Goal: Communication & Community: Answer question/provide support

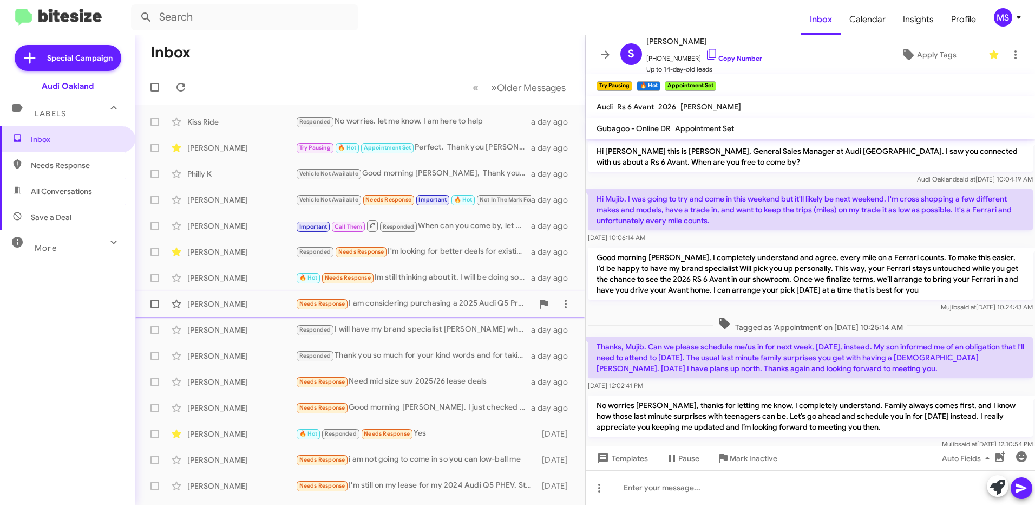
scroll to position [369, 0]
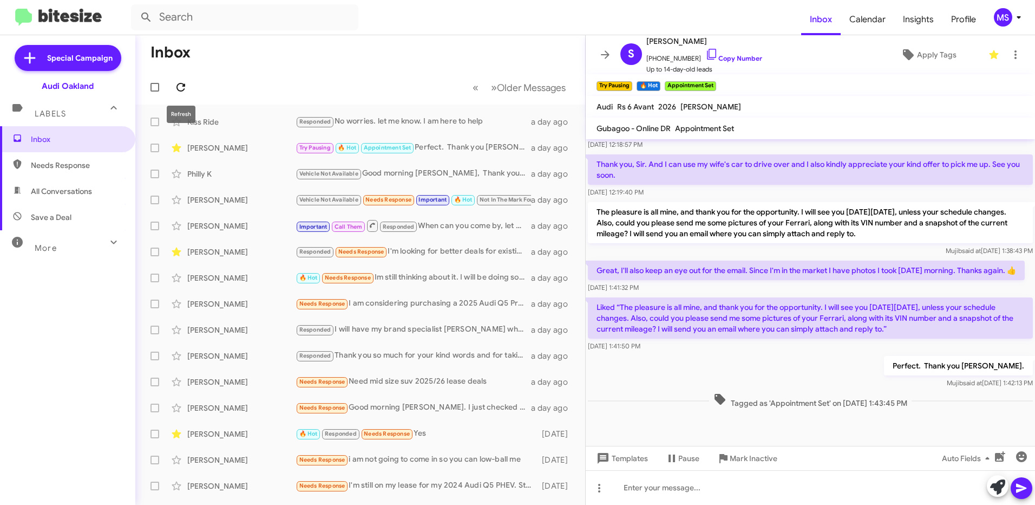
click at [185, 87] on icon at bounding box center [181, 87] width 9 height 9
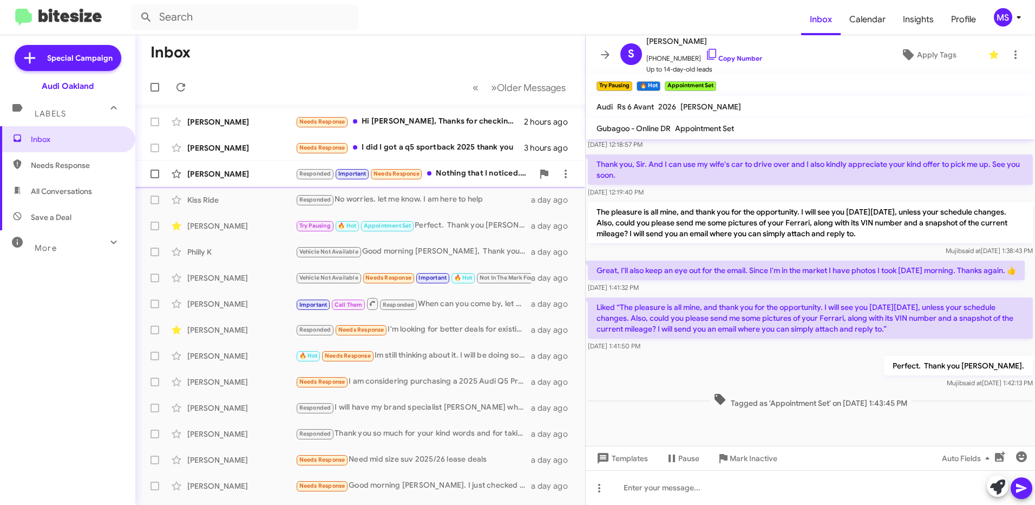
click at [274, 168] on div "[PERSON_NAME]" at bounding box center [241, 173] width 108 height 11
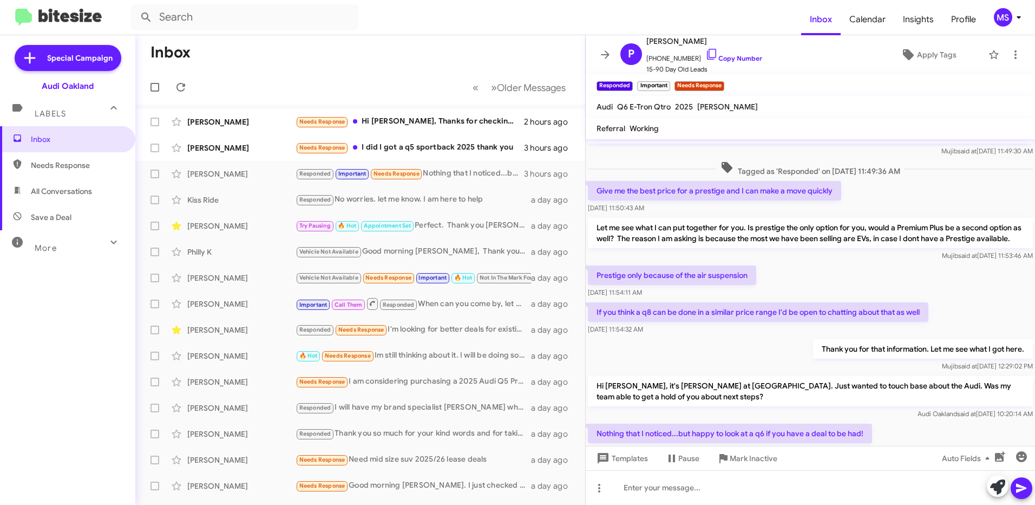
scroll to position [378, 0]
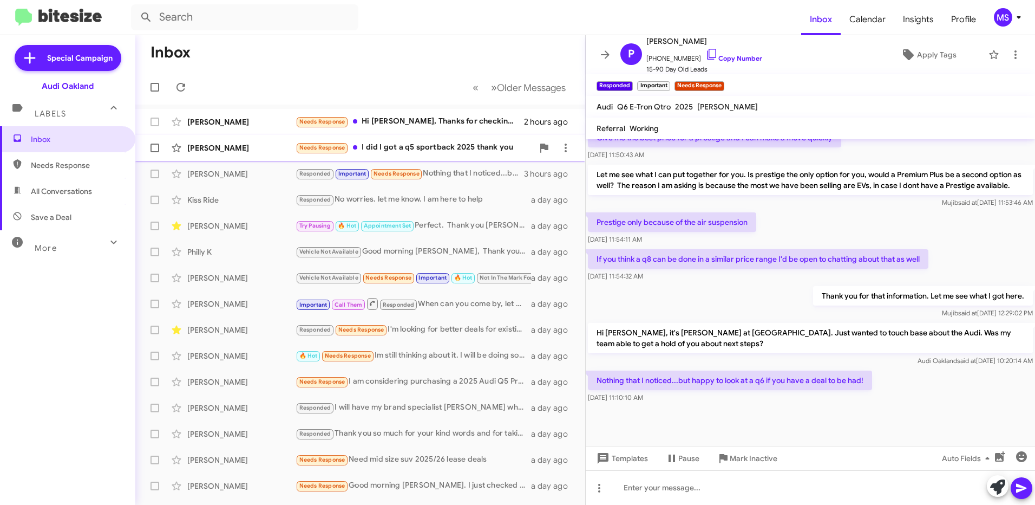
click at [267, 154] on div "[PERSON_NAME] Needs Response I did I got a q5 sportback 2025 thank you 3 hours …" at bounding box center [360, 148] width 433 height 22
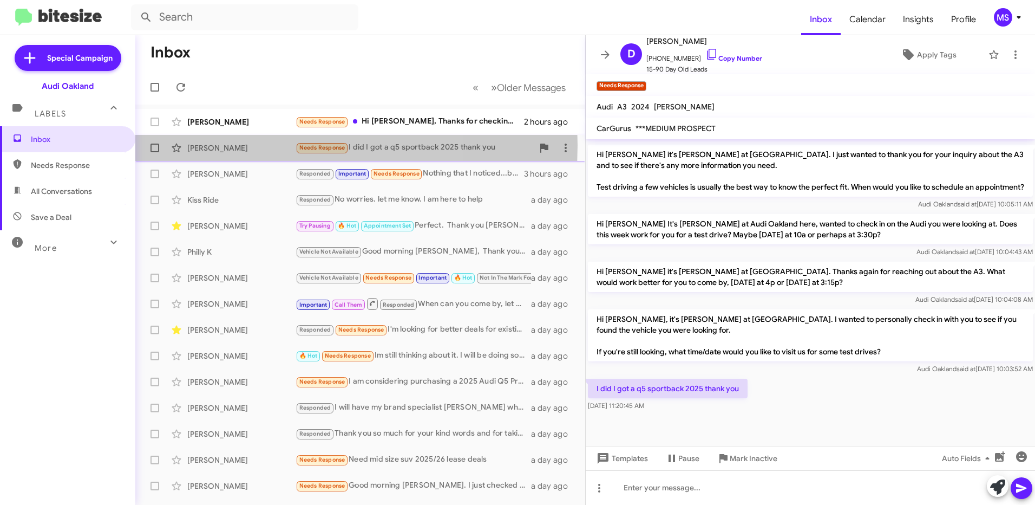
click at [245, 145] on div "[PERSON_NAME]" at bounding box center [241, 147] width 108 height 11
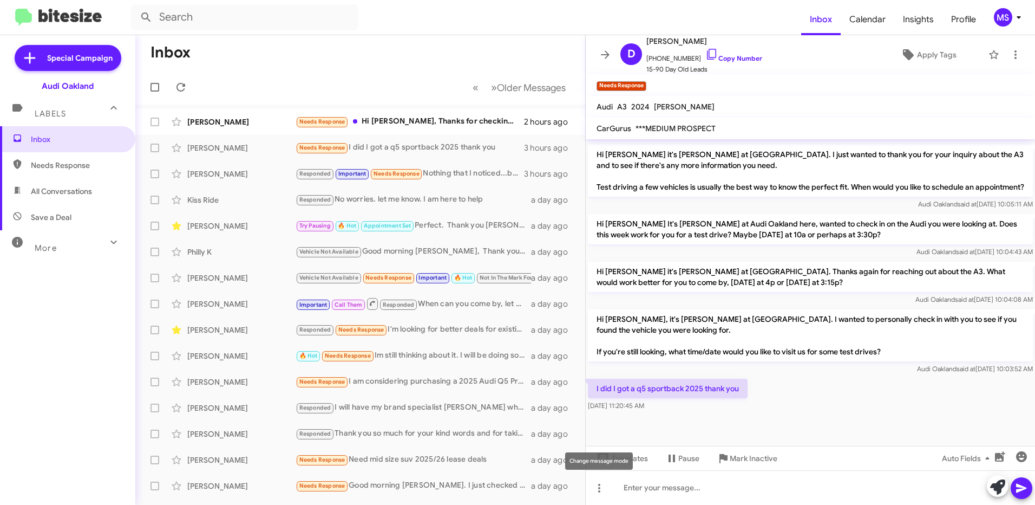
click at [636, 461] on mat-tooltip-component "Change message mode" at bounding box center [599, 461] width 83 height 32
click at [642, 459] on span "Templates" at bounding box center [621, 457] width 54 height 19
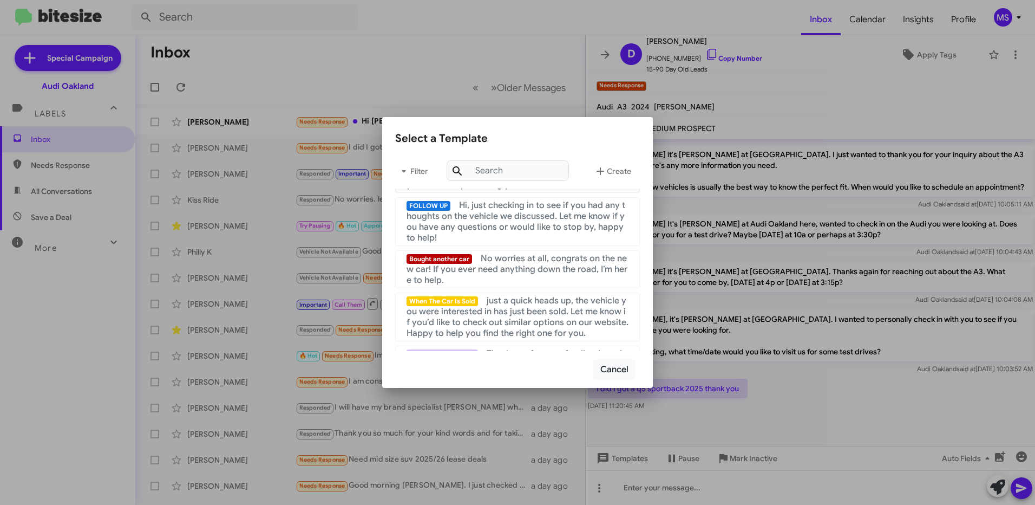
scroll to position [217, 0]
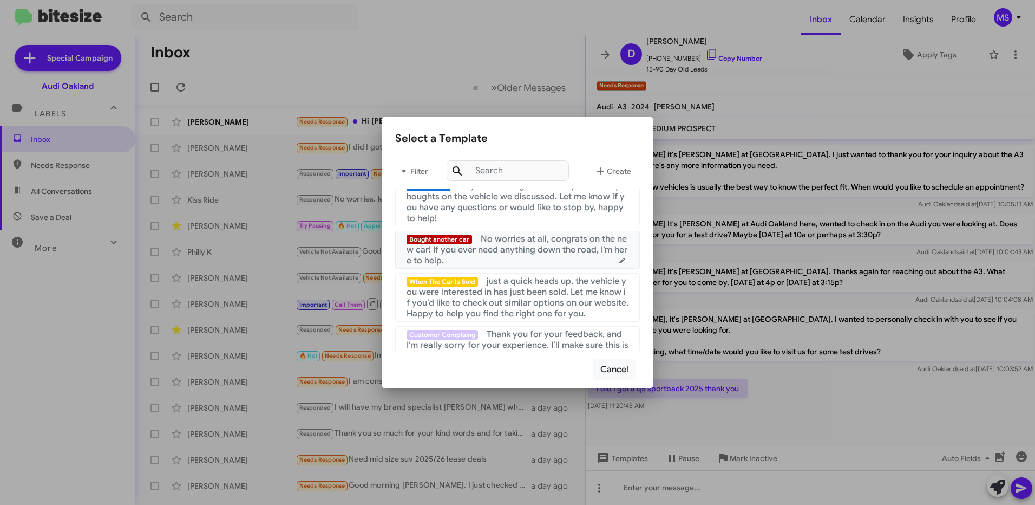
click at [506, 254] on span "No worries at all, congrats on the new car! If you ever need anything down the …" at bounding box center [517, 249] width 221 height 32
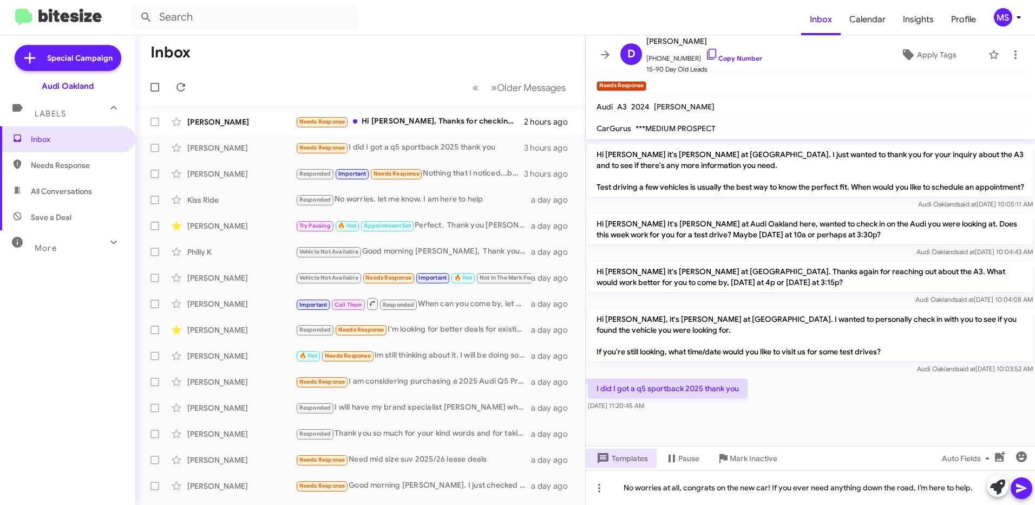
click at [1025, 485] on icon at bounding box center [1021, 487] width 13 height 13
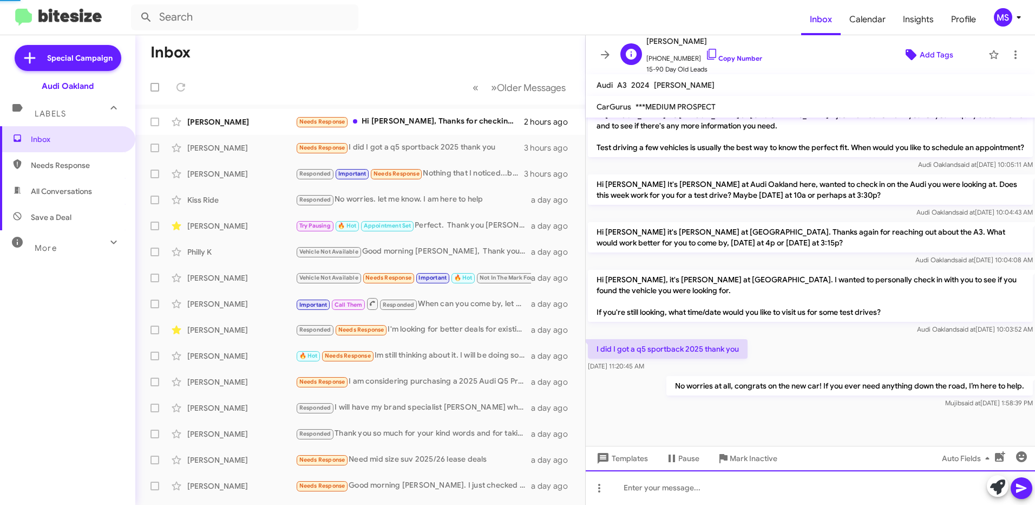
scroll to position [446, 0]
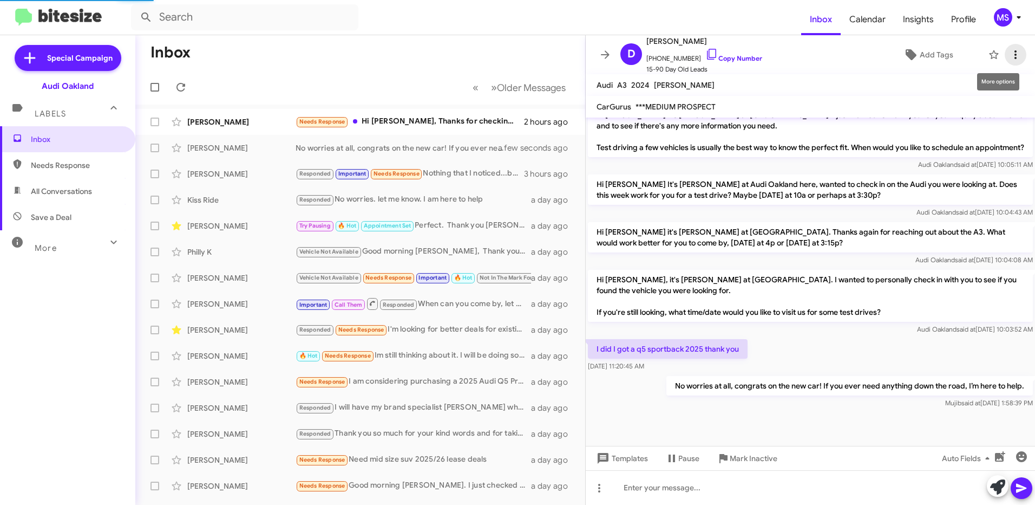
click at [1009, 58] on icon at bounding box center [1015, 54] width 13 height 13
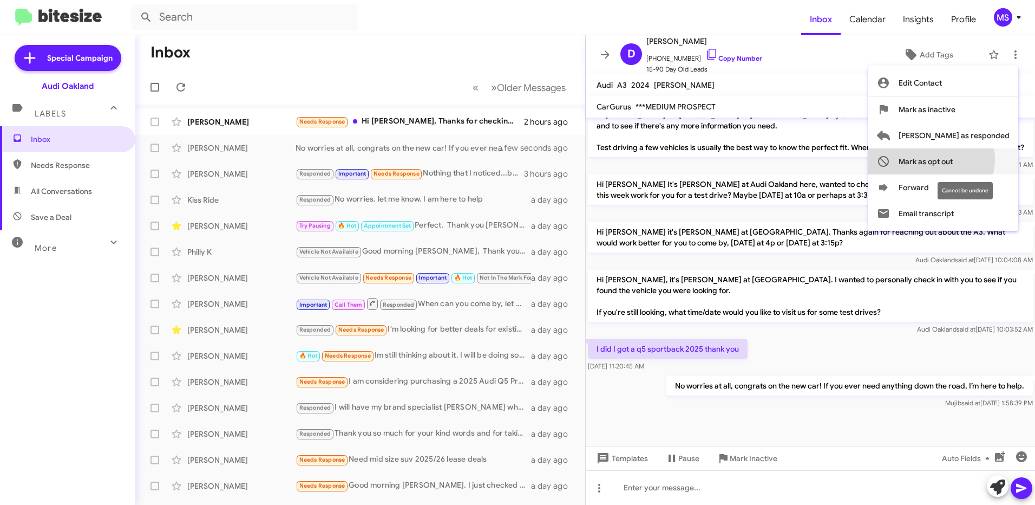
click at [953, 159] on span "Mark as opt out" at bounding box center [926, 161] width 54 height 26
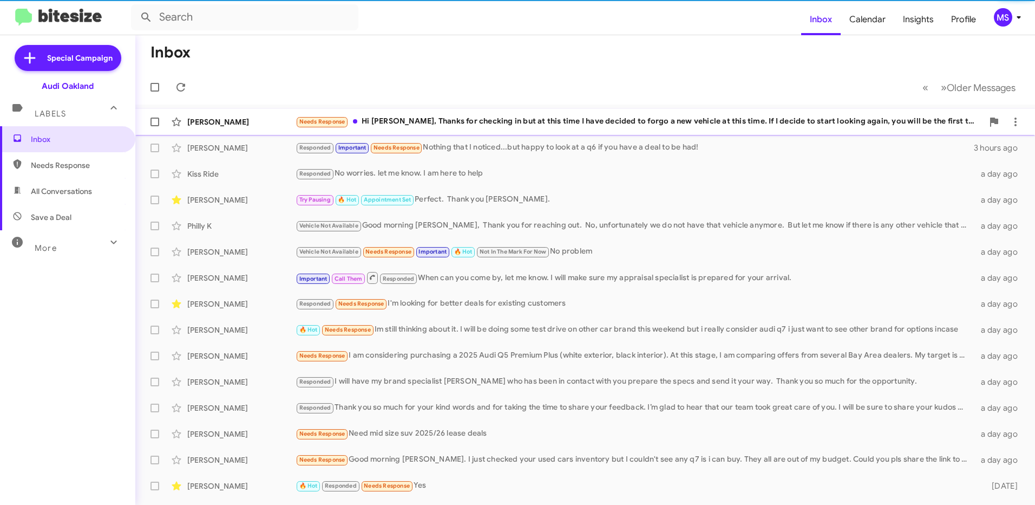
click at [262, 119] on div "[PERSON_NAME]" at bounding box center [241, 121] width 108 height 11
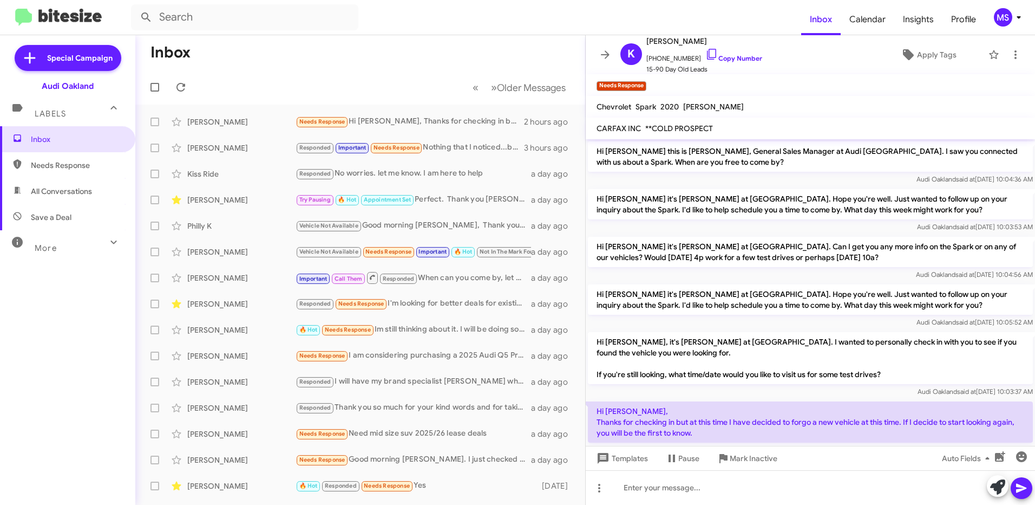
drag, startPoint x: 726, startPoint y: 430, endPoint x: 593, endPoint y: 405, distance: 135.0
click at [593, 405] on p "Hi [PERSON_NAME], Thanks for checking in but at this time I have decided to for…" at bounding box center [810, 421] width 445 height 41
copy p "Hi [PERSON_NAME], Thanks for checking in but at this time I have decided to for…"
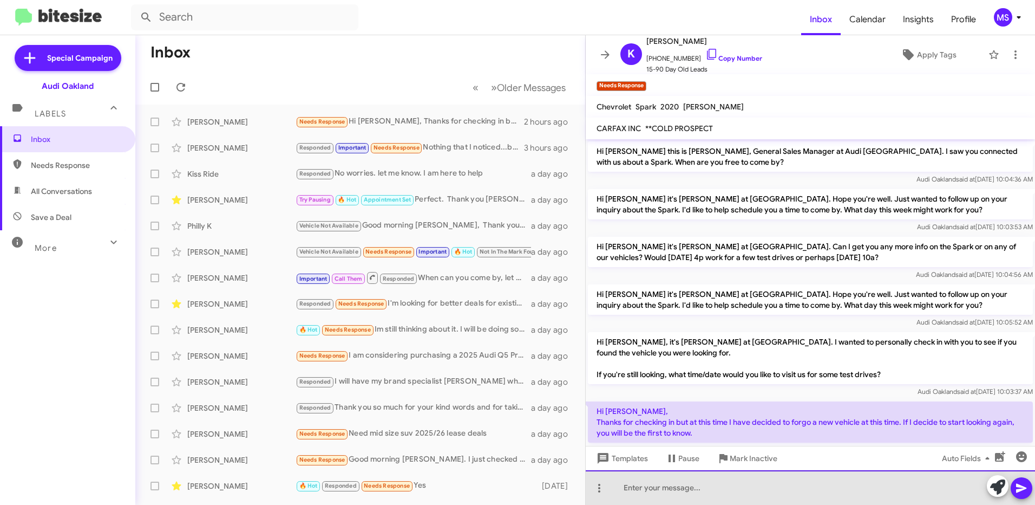
click at [793, 492] on div at bounding box center [810, 487] width 449 height 35
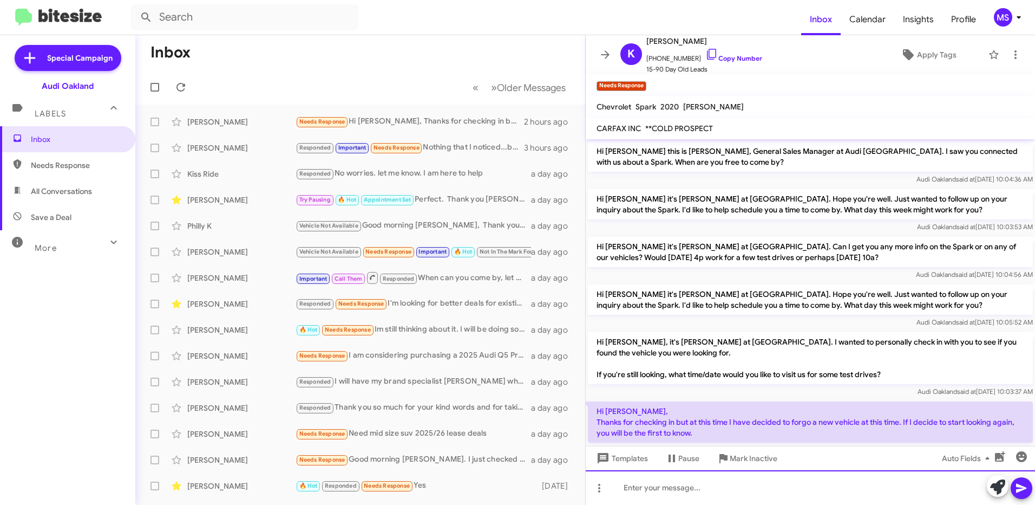
scroll to position [28, 0]
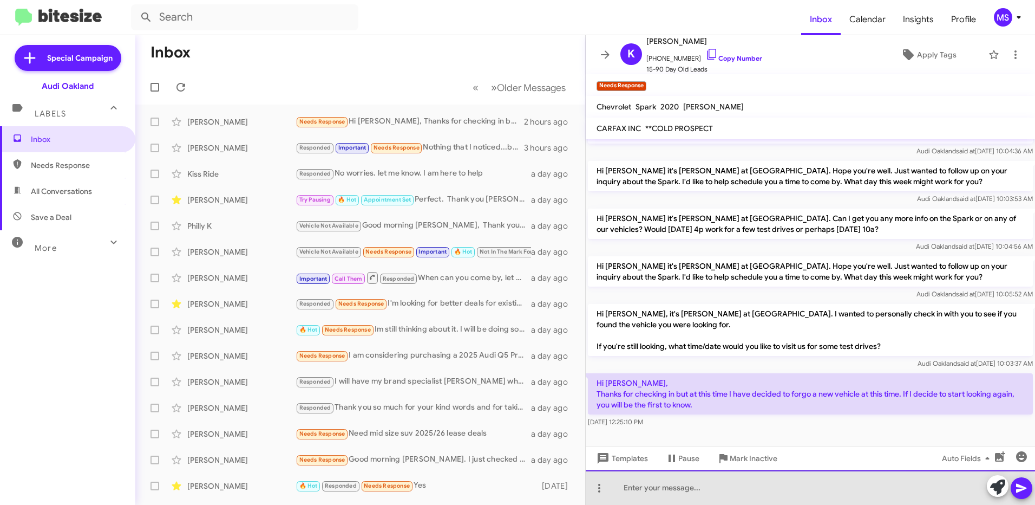
click at [696, 493] on div at bounding box center [810, 487] width 449 height 35
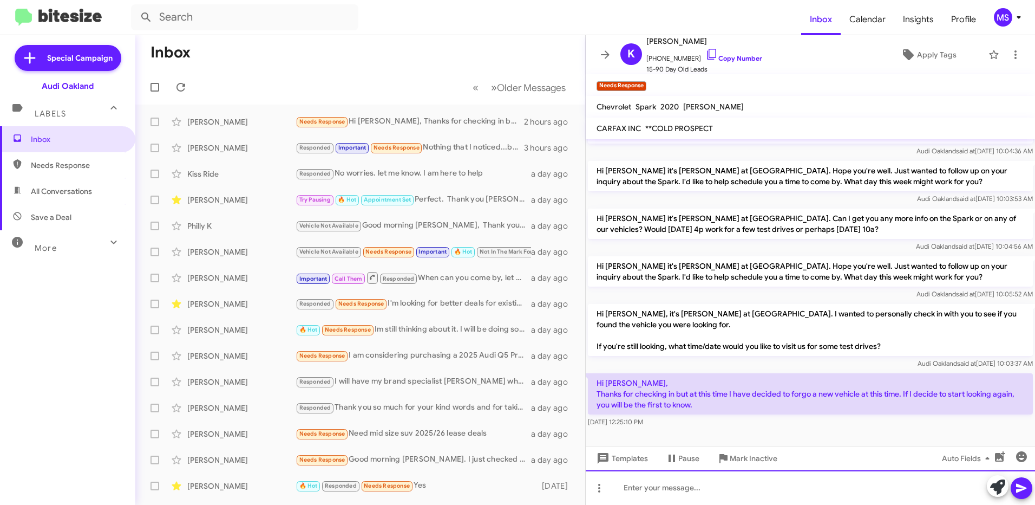
paste div
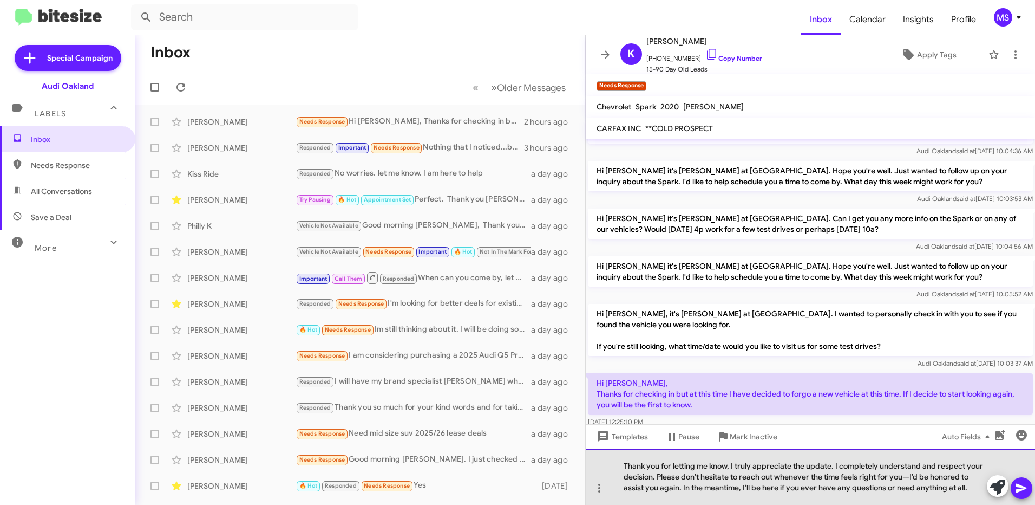
click at [910, 479] on div "Thank you for letting me know, I truly appreciate the update. I completely unde…" at bounding box center [810, 476] width 449 height 56
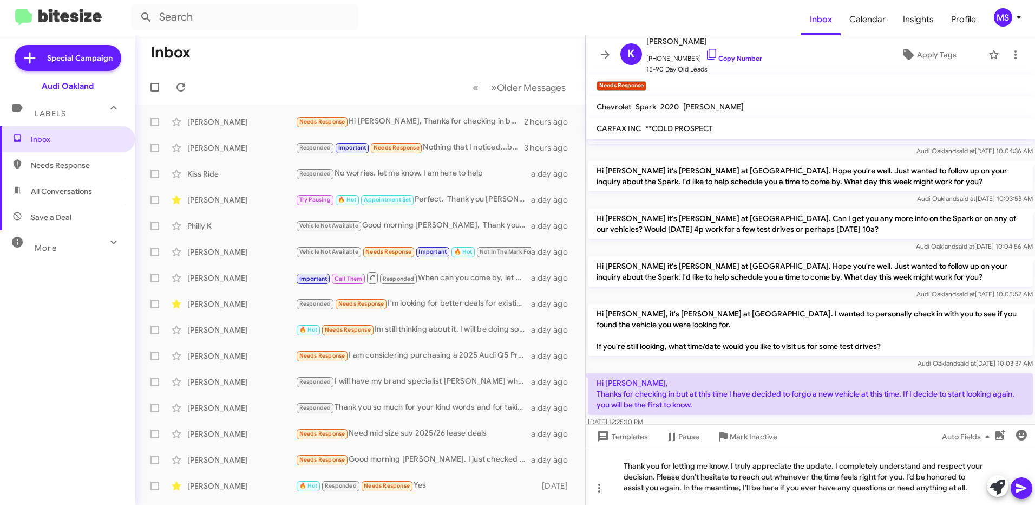
click at [1018, 489] on icon at bounding box center [1021, 488] width 10 height 9
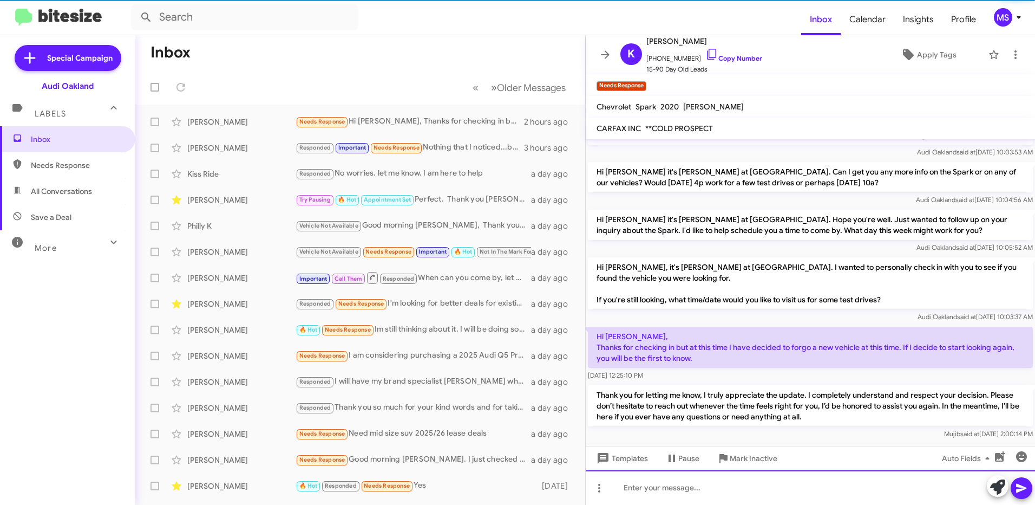
scroll to position [89, 0]
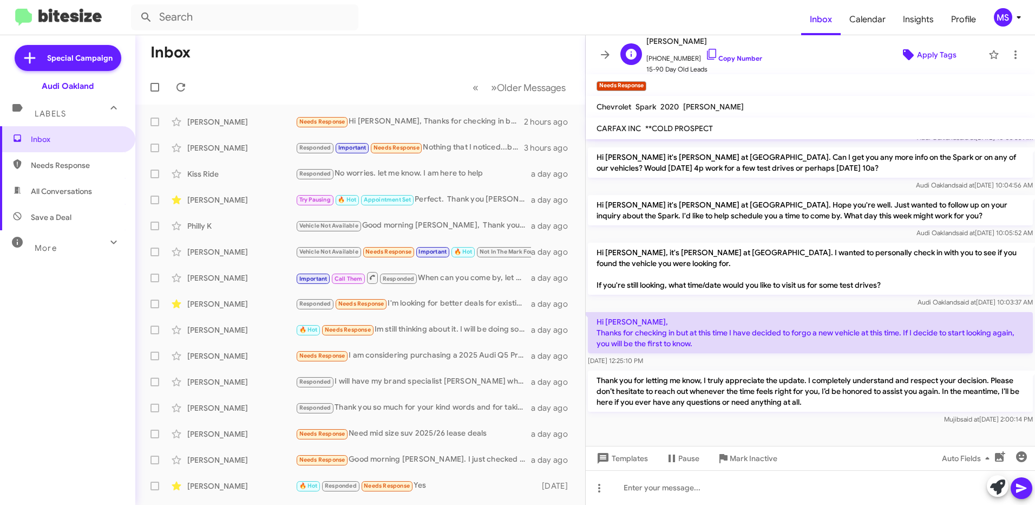
click at [919, 53] on span "Apply Tags" at bounding box center [937, 54] width 40 height 19
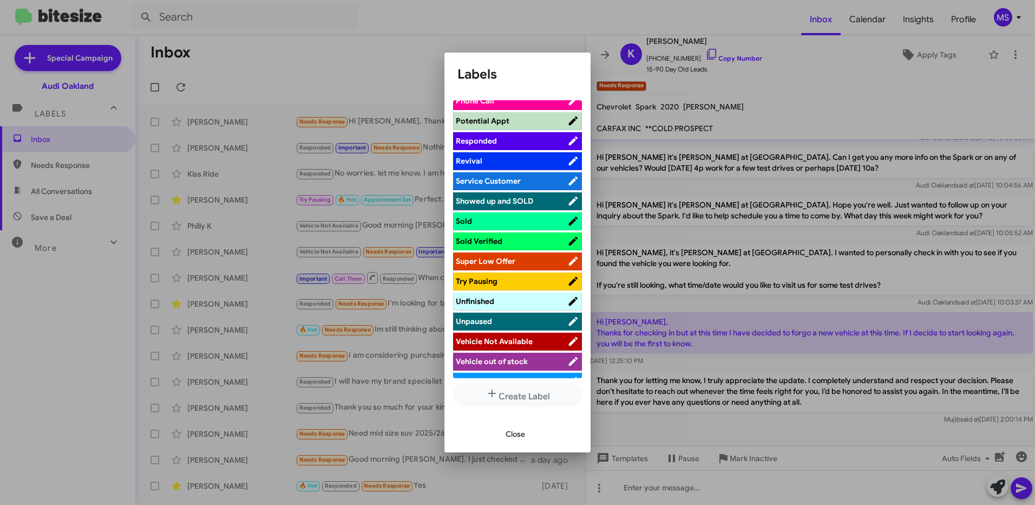
scroll to position [704, 0]
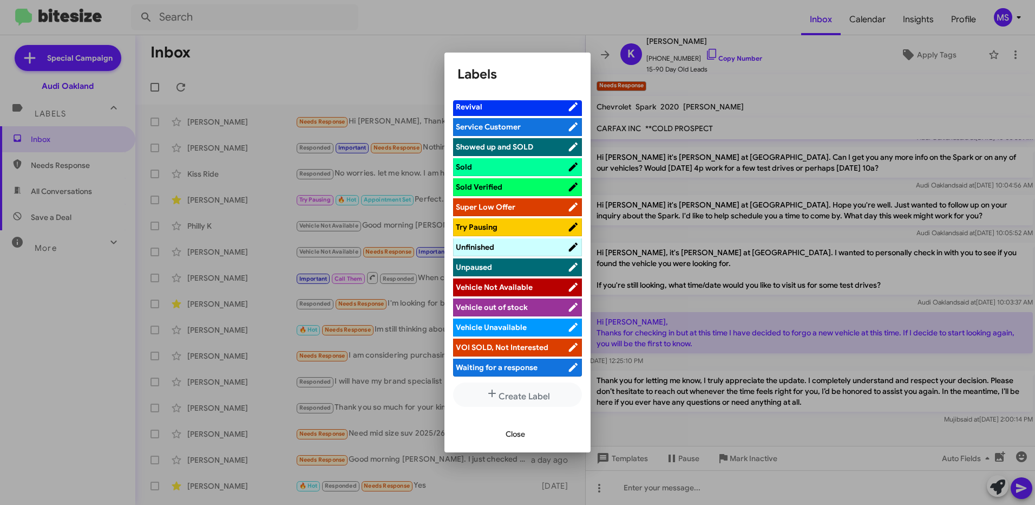
click at [529, 223] on span "Try Pausing" at bounding box center [512, 226] width 112 height 11
click at [519, 436] on span "Close" at bounding box center [515, 433] width 19 height 19
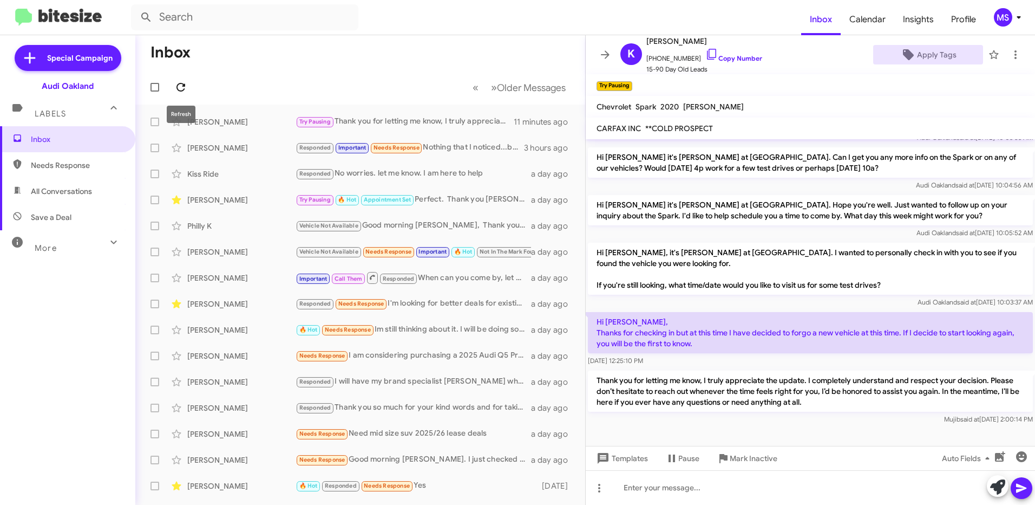
click at [186, 84] on icon at bounding box center [180, 87] width 13 height 13
